Goal: Task Accomplishment & Management: Manage account settings

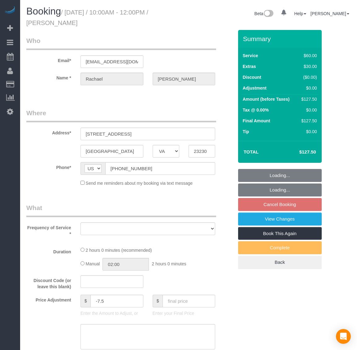
select select "VA"
select select "string:fspay-9ef262c4-5da1-49d5-b115-585609a35a88"
select select "object:1727"
select select "spot16"
select select "number:1"
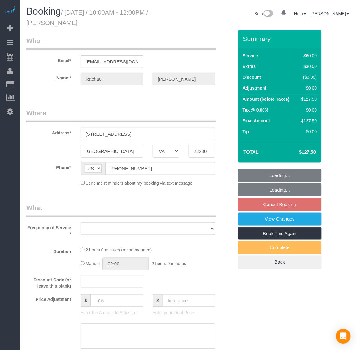
select select "number:27"
select select "number:35"
select select "number:17"
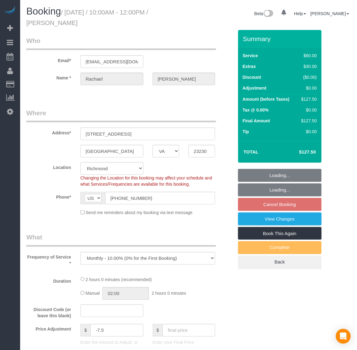
select select "object:2132"
select select "1"
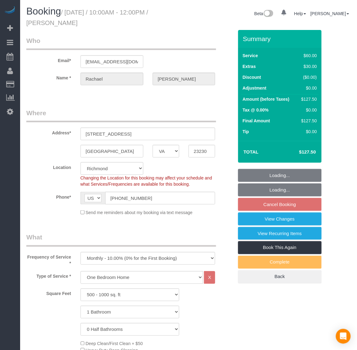
select select "1"
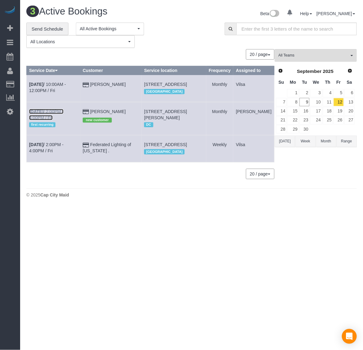
click at [37, 114] on b "[DATE]" at bounding box center [36, 111] width 14 height 5
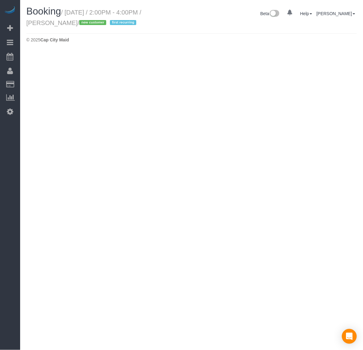
select select "VA"
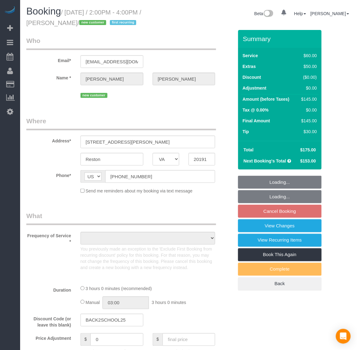
select select "string:fspay-25ce36c4-6527-4e61-9833-f67d63e3a11c"
select select "object:2734"
select select "spot35"
select select "number:1"
select select "number:26"
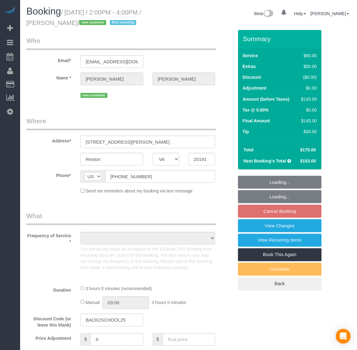
select select "number:35"
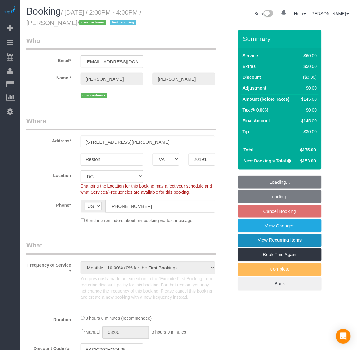
select select "object:3107"
select select "1"
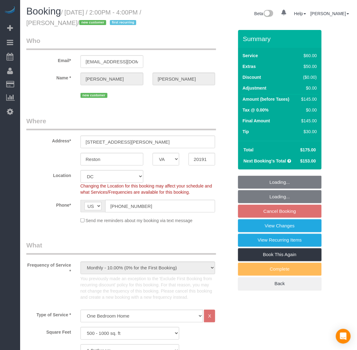
select select "1"
drag, startPoint x: 149, startPoint y: 144, endPoint x: 73, endPoint y: 144, distance: 76.1
click at [73, 144] on div "Address* [STREET_ADDRESS][PERSON_NAME]" at bounding box center [130, 133] width 216 height 32
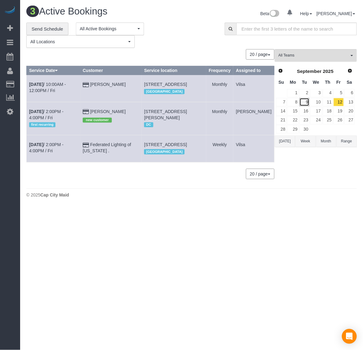
click at [307, 101] on link "9" at bounding box center [304, 102] width 10 height 8
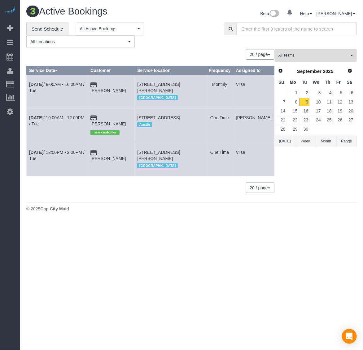
drag, startPoint x: 147, startPoint y: 128, endPoint x: 161, endPoint y: 129, distance: 14.0
click at [161, 129] on td "[STREET_ADDRESS] [GEOGRAPHIC_DATA]" at bounding box center [170, 125] width 71 height 35
copy span "10110,"
drag, startPoint x: 146, startPoint y: 121, endPoint x: 208, endPoint y: 129, distance: 62.7
click at [206, 129] on td "[STREET_ADDRESS] [GEOGRAPHIC_DATA]" at bounding box center [170, 125] width 71 height 35
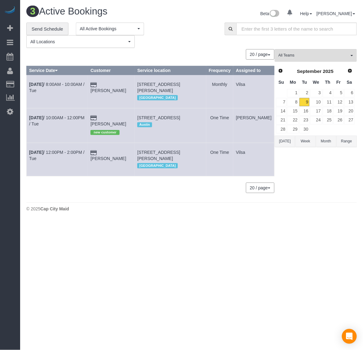
copy span "[STREET_ADDRESS]"
drag, startPoint x: 138, startPoint y: 122, endPoint x: 104, endPoint y: 123, distance: 33.4
click at [104, 123] on td "[PERSON_NAME] new customer" at bounding box center [111, 125] width 47 height 35
copy td "[PERSON_NAME]"
click at [42, 120] on b "[DATE]" at bounding box center [36, 117] width 14 height 5
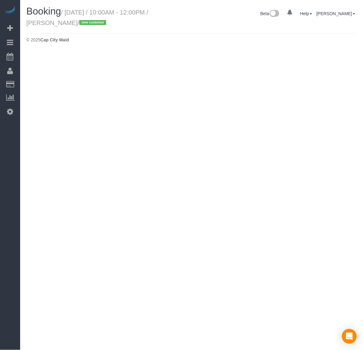
select select "[GEOGRAPHIC_DATA]"
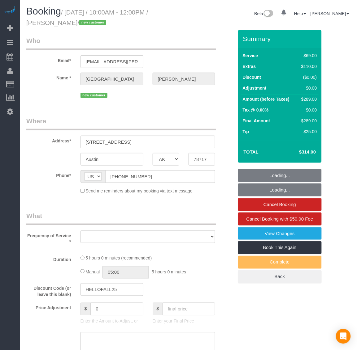
select select "object:3929"
select select "string:fspay-05dfb136-b1ed-40b2-a5b4-d5e8fa7b0809"
select select "number:2"
select select "number:27"
select select "number:41"
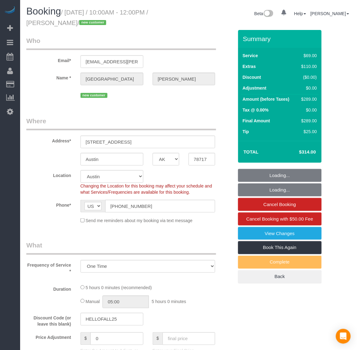
select select "1001"
select select "2"
select select "spot46"
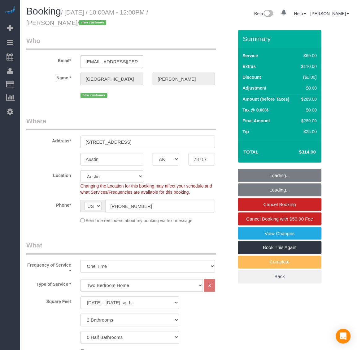
select select "1001"
select select "2"
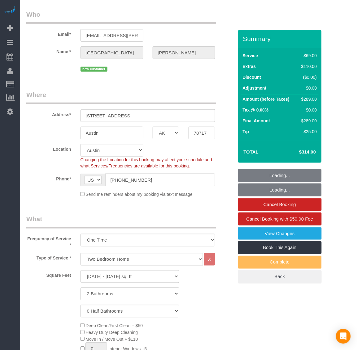
select select "object:4213"
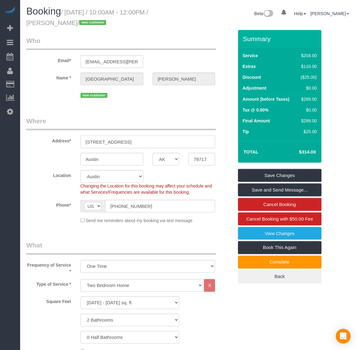
drag, startPoint x: 169, startPoint y: 143, endPoint x: 89, endPoint y: 142, distance: 80.1
click at [89, 142] on input "[STREET_ADDRESS]" at bounding box center [147, 142] width 135 height 13
drag, startPoint x: 153, startPoint y: 142, endPoint x: 182, endPoint y: 146, distance: 28.7
click at [182, 146] on input "[STREET_ADDRESS]" at bounding box center [147, 142] width 135 height 13
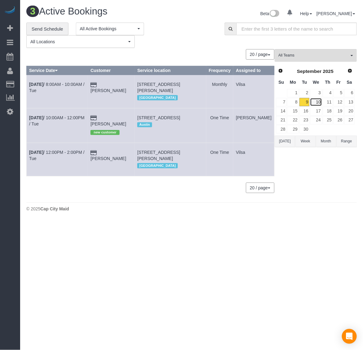
click at [316, 102] on link "10" at bounding box center [316, 102] width 12 height 8
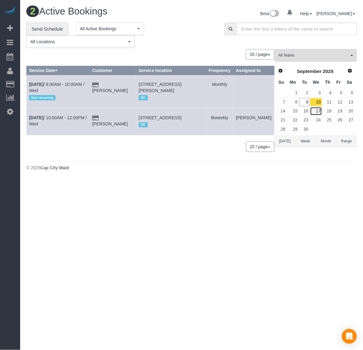
click at [316, 112] on link "17" at bounding box center [316, 111] width 12 height 8
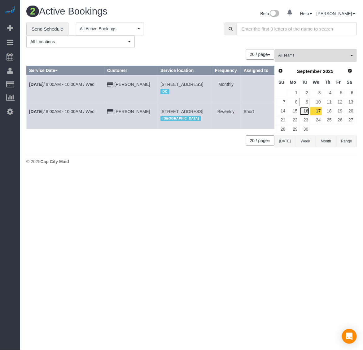
click at [306, 113] on link "16" at bounding box center [304, 111] width 10 height 8
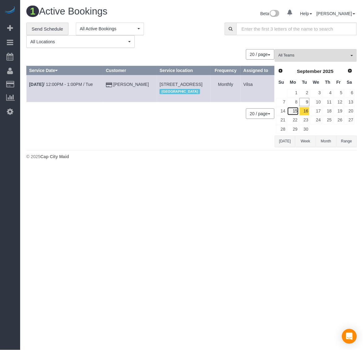
click at [297, 112] on link "15" at bounding box center [292, 111] width 11 height 8
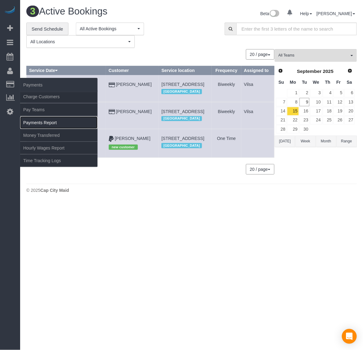
click at [40, 121] on link "Payments Report" at bounding box center [58, 123] width 77 height 12
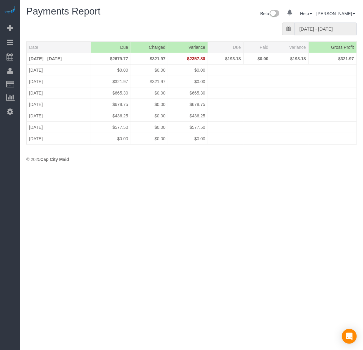
click at [314, 27] on input "[DATE] - [DATE]" at bounding box center [325, 29] width 62 height 13
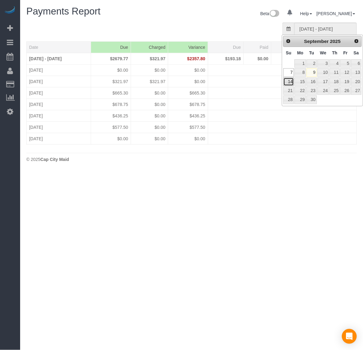
click at [288, 84] on link "14" at bounding box center [288, 82] width 11 height 8
type input "[DATE] - [DATE]"
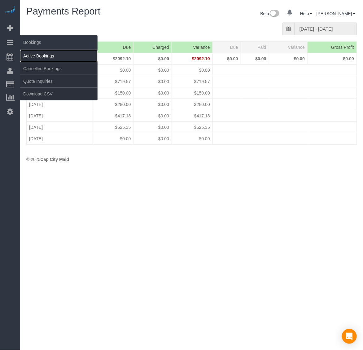
click at [27, 55] on link "Active Bookings" at bounding box center [58, 56] width 77 height 12
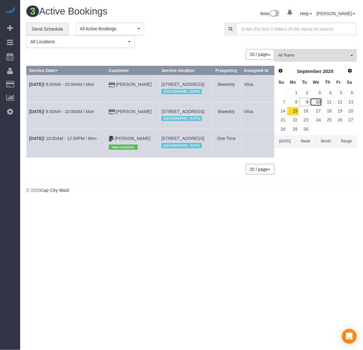
click at [316, 102] on link "10" at bounding box center [316, 102] width 12 height 8
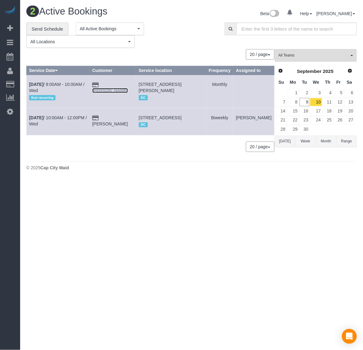
click at [114, 90] on link "[PERSON_NAME]" at bounding box center [110, 90] width 36 height 5
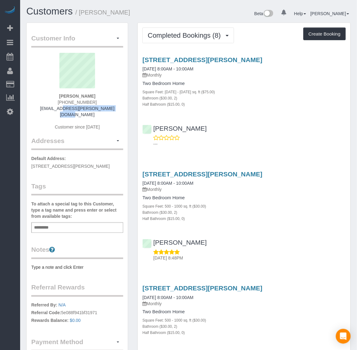
drag, startPoint x: 46, startPoint y: 105, endPoint x: 107, endPoint y: 109, distance: 61.1
click at [107, 109] on div "[PERSON_NAME] [PHONE_NUMBER] [EMAIL_ADDRESS][PERSON_NAME][DOMAIN_NAME] Customer…" at bounding box center [77, 95] width 92 height 84
copy link "[EMAIL_ADDRESS][PERSON_NAME][DOMAIN_NAME]"
click at [175, 34] on span "Completed Bookings (8)" at bounding box center [186, 36] width 76 height 8
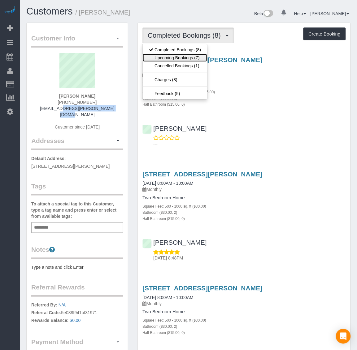
click at [178, 58] on link "Upcoming Bookings (7)" at bounding box center [175, 58] width 64 height 8
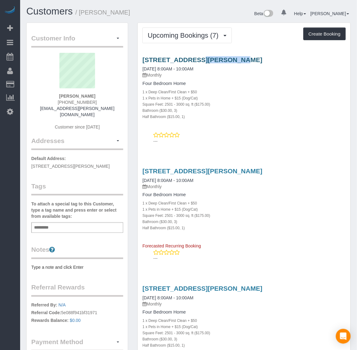
drag, startPoint x: 141, startPoint y: 55, endPoint x: 174, endPoint y: 56, distance: 32.5
click at [174, 56] on div "[STREET_ADDRESS][PERSON_NAME] [DATE] 8:00AM - 10:00AM Monthly Four Bedroom Home…" at bounding box center [244, 99] width 213 height 96
copy link "[STREET_ADDRESS][PERSON_NAME]"
drag, startPoint x: 54, startPoint y: 101, endPoint x: 109, endPoint y: 105, distance: 54.3
click at [109, 105] on div "[PERSON_NAME] [PHONE_NUMBER] [EMAIL_ADDRESS][PERSON_NAME][DOMAIN_NAME] Customer…" at bounding box center [77, 95] width 92 height 84
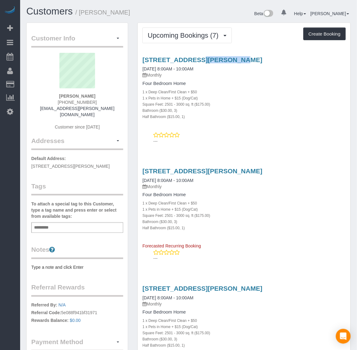
copy span "[PHONE_NUMBER]"
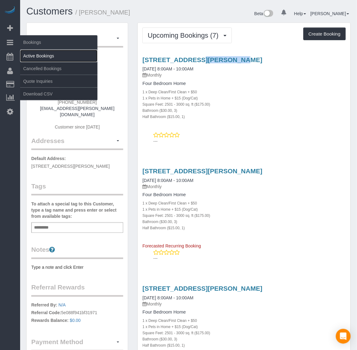
click at [32, 51] on link "Active Bookings" at bounding box center [58, 56] width 77 height 12
